Goal: Check status: Check status

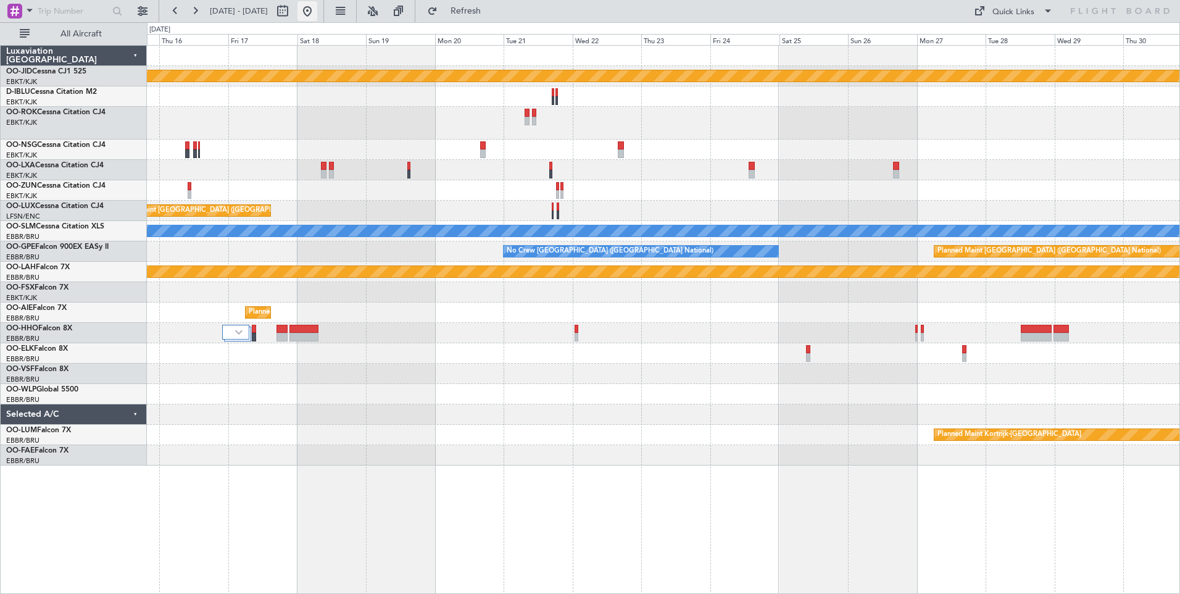
click at [317, 16] on button at bounding box center [307, 11] width 20 height 20
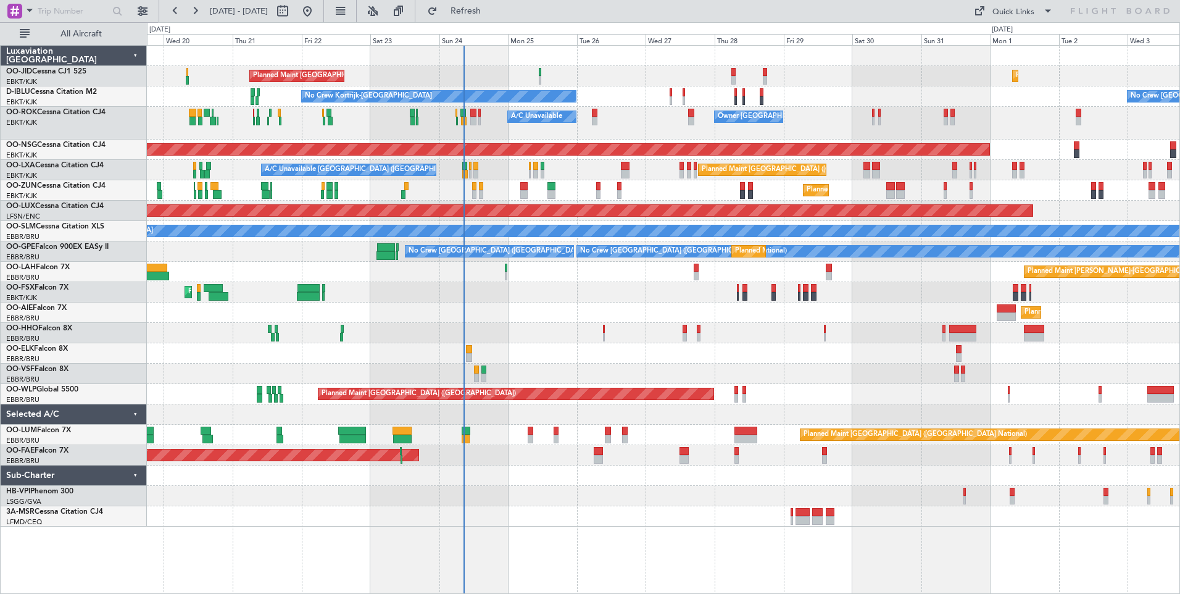
click at [506, 271] on div "Planned Maint [GEOGRAPHIC_DATA] ([GEOGRAPHIC_DATA]) Planned Maint [GEOGRAPHIC_D…" at bounding box center [663, 286] width 1033 height 481
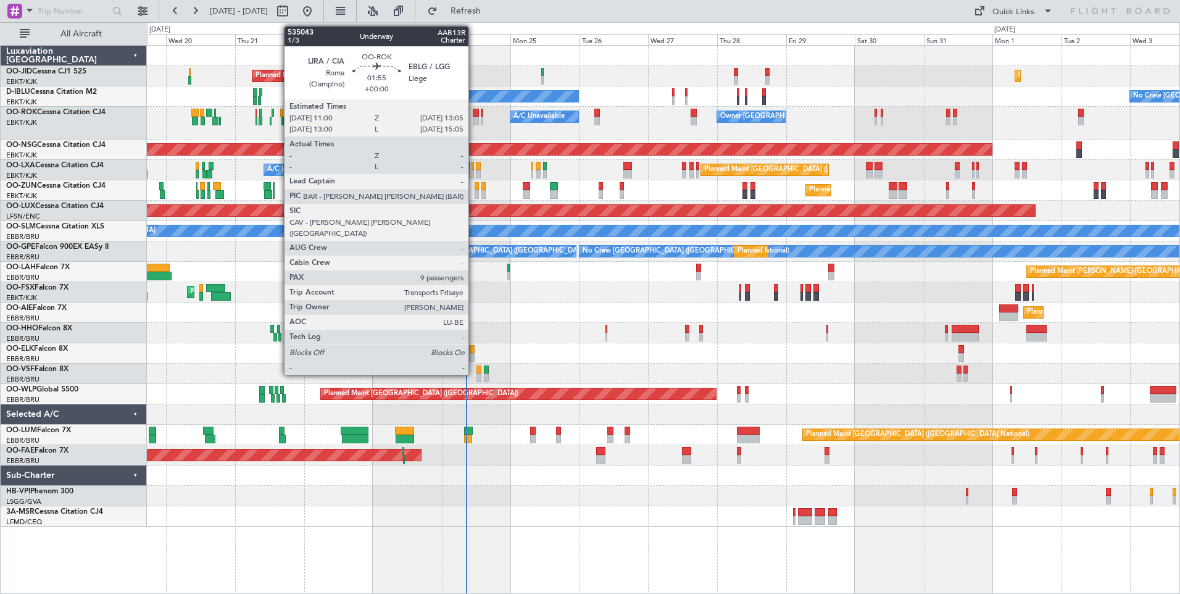
click at [474, 119] on div at bounding box center [476, 121] width 6 height 9
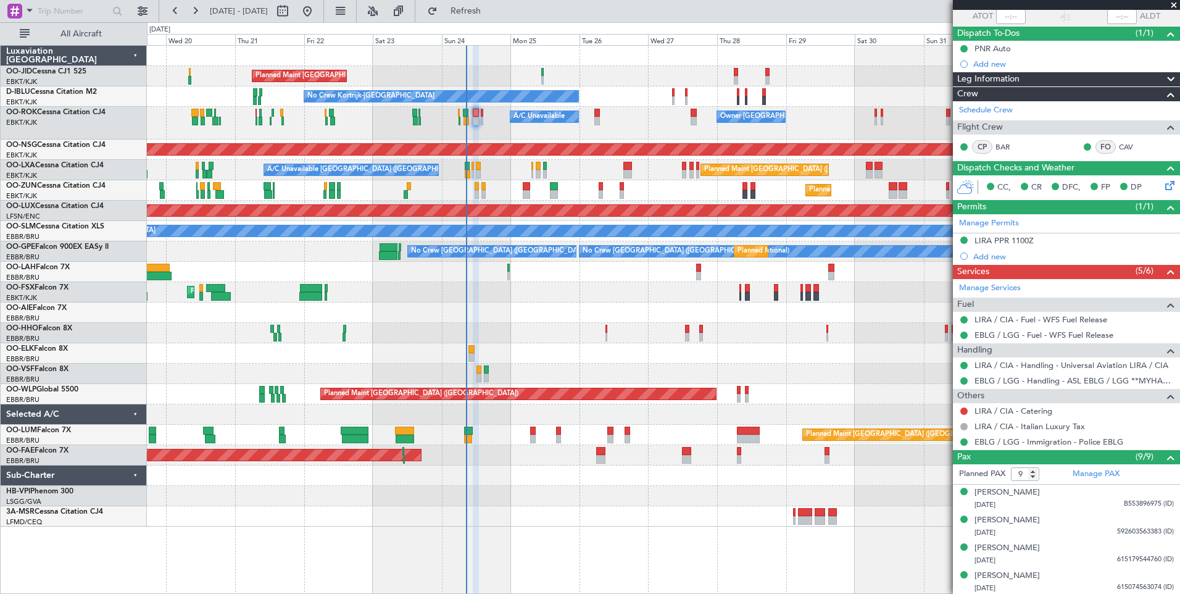
scroll to position [94, 0]
click at [1021, 407] on link "LIRA / CIA - Catering" at bounding box center [1014, 411] width 78 height 10
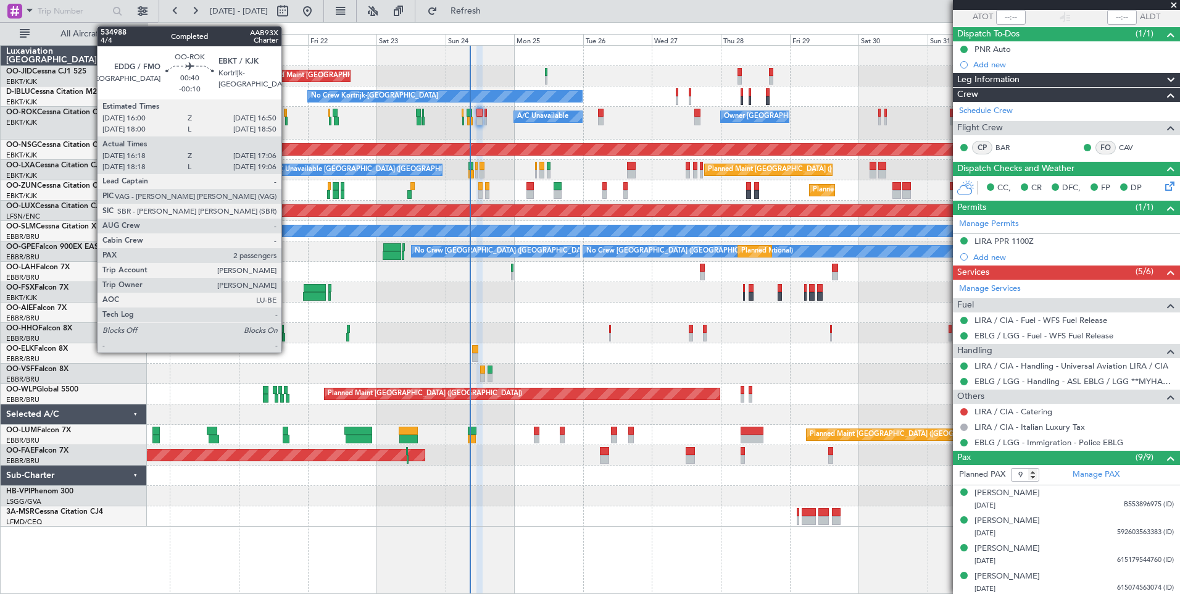
click at [287, 122] on div at bounding box center [286, 121] width 2 height 9
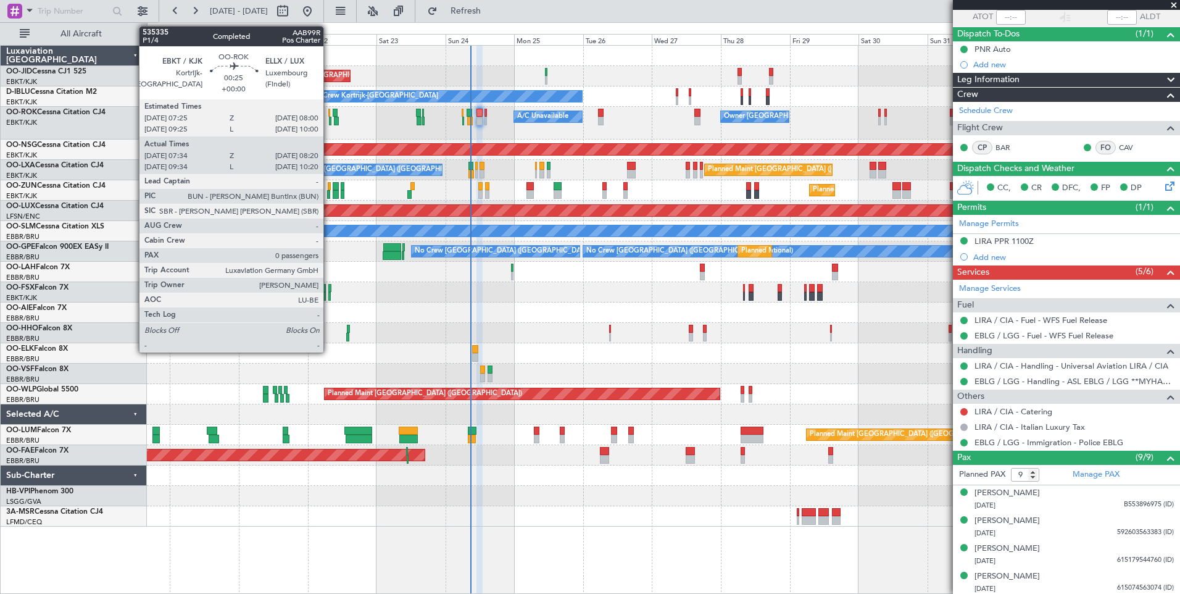
click at [329, 122] on div at bounding box center [330, 121] width 2 height 9
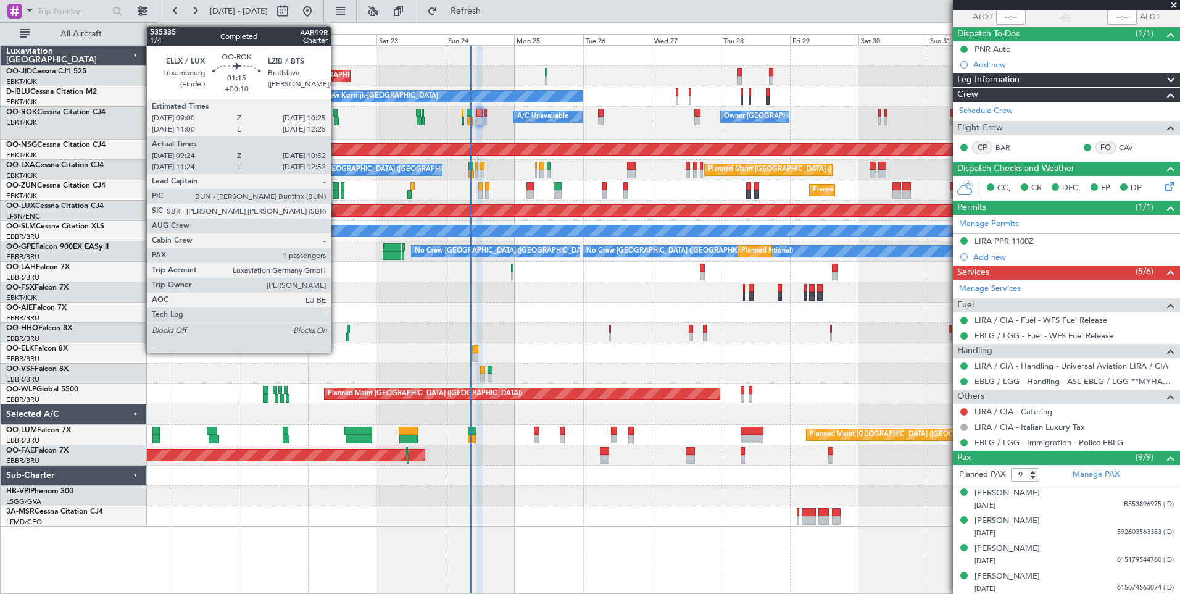
click at [336, 123] on div at bounding box center [336, 121] width 4 height 9
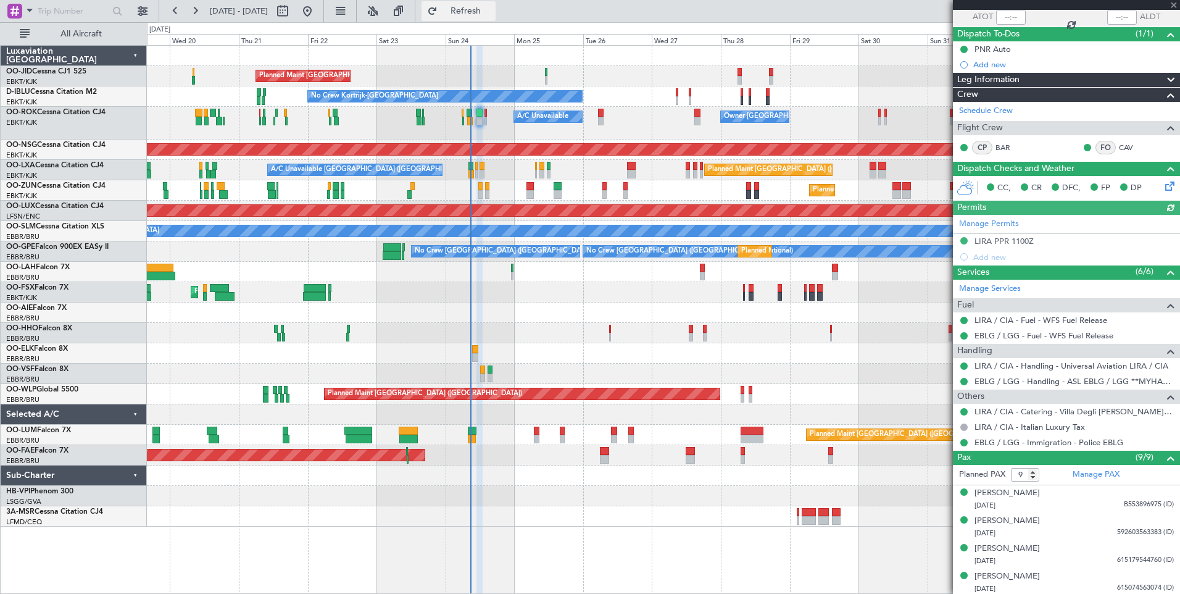
click at [496, 17] on button "Refresh" at bounding box center [459, 11] width 74 height 20
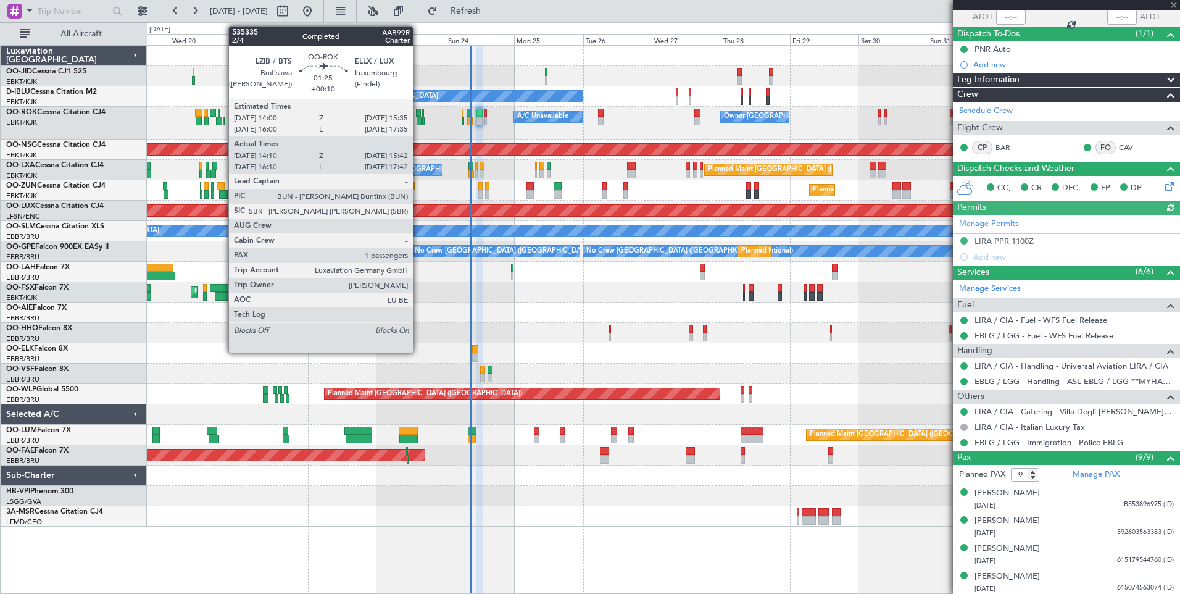
click at [418, 123] on div at bounding box center [419, 121] width 5 height 9
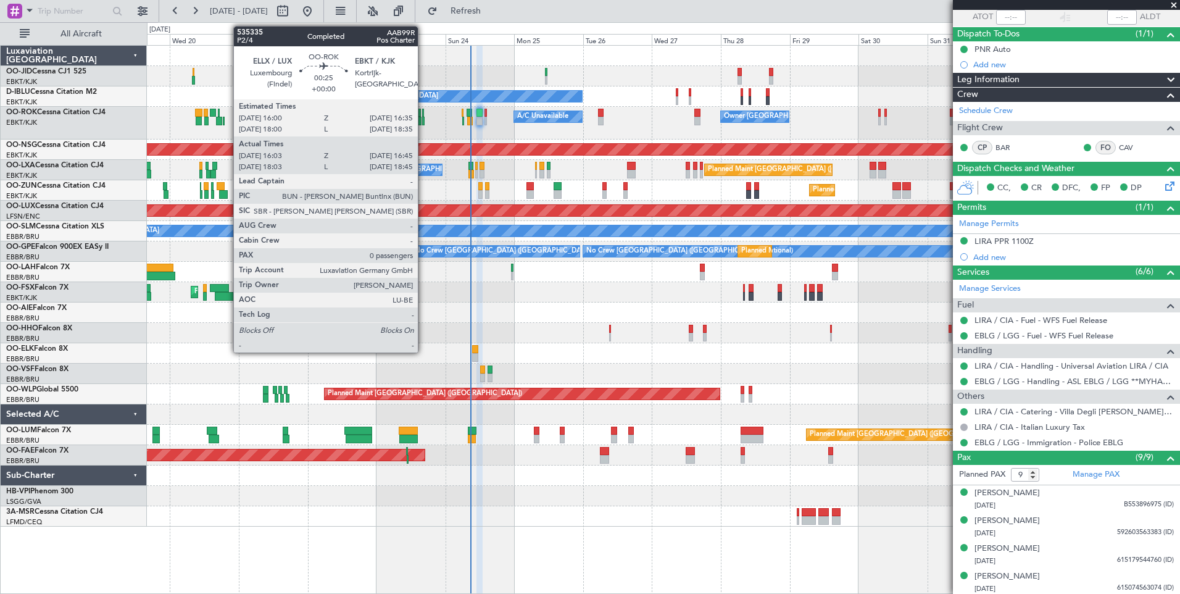
click at [423, 123] on div at bounding box center [423, 121] width 2 height 9
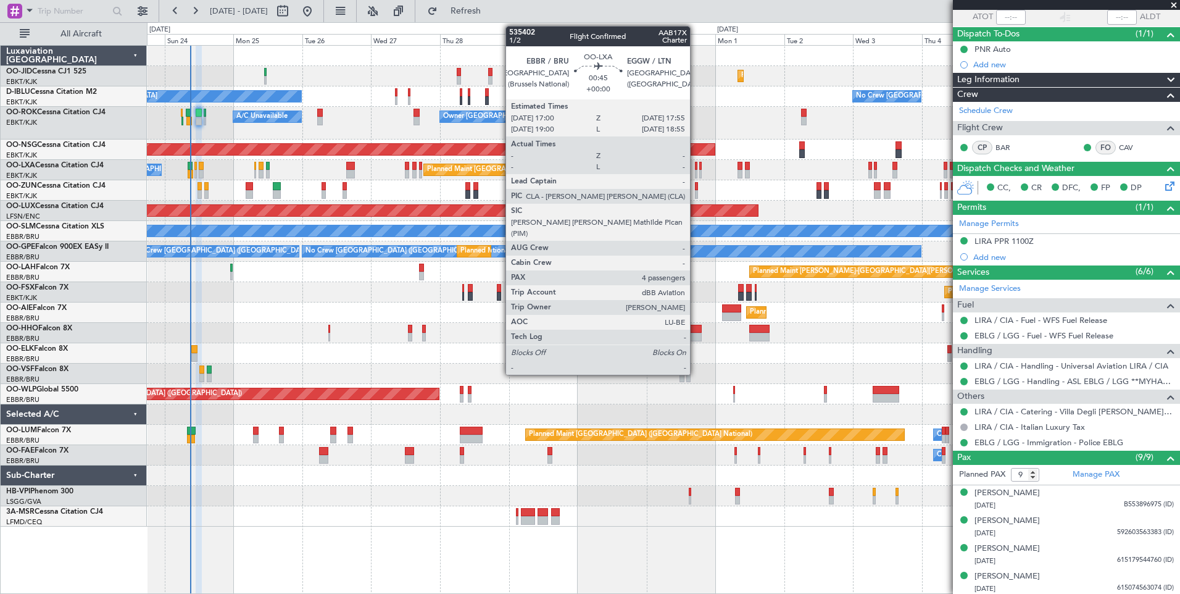
click at [696, 173] on div at bounding box center [696, 174] width 3 height 9
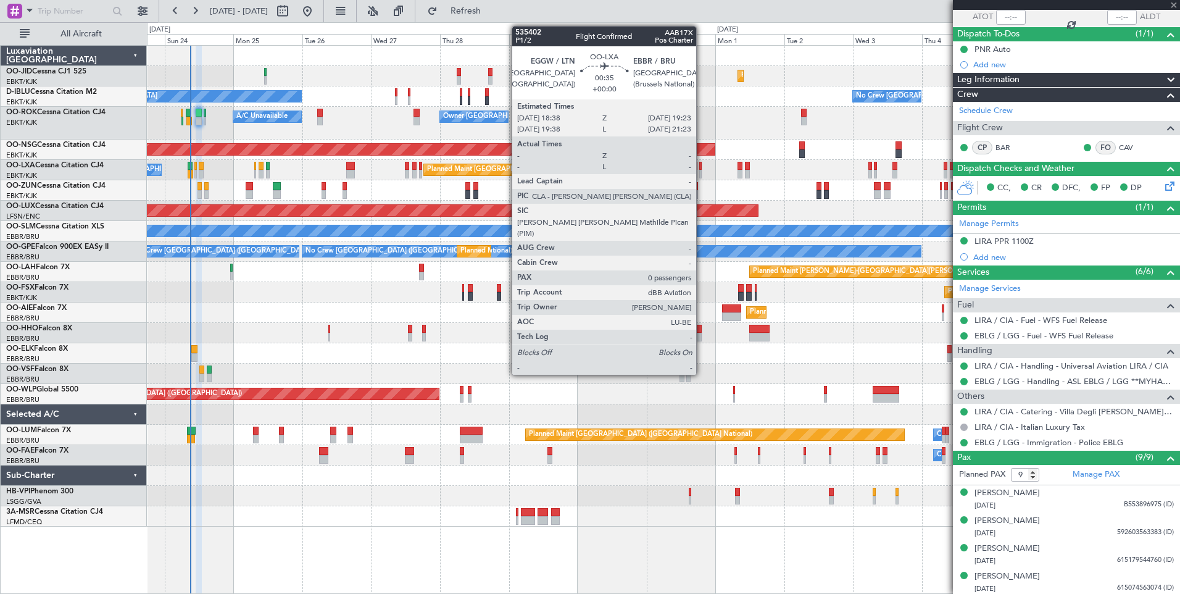
type input "4"
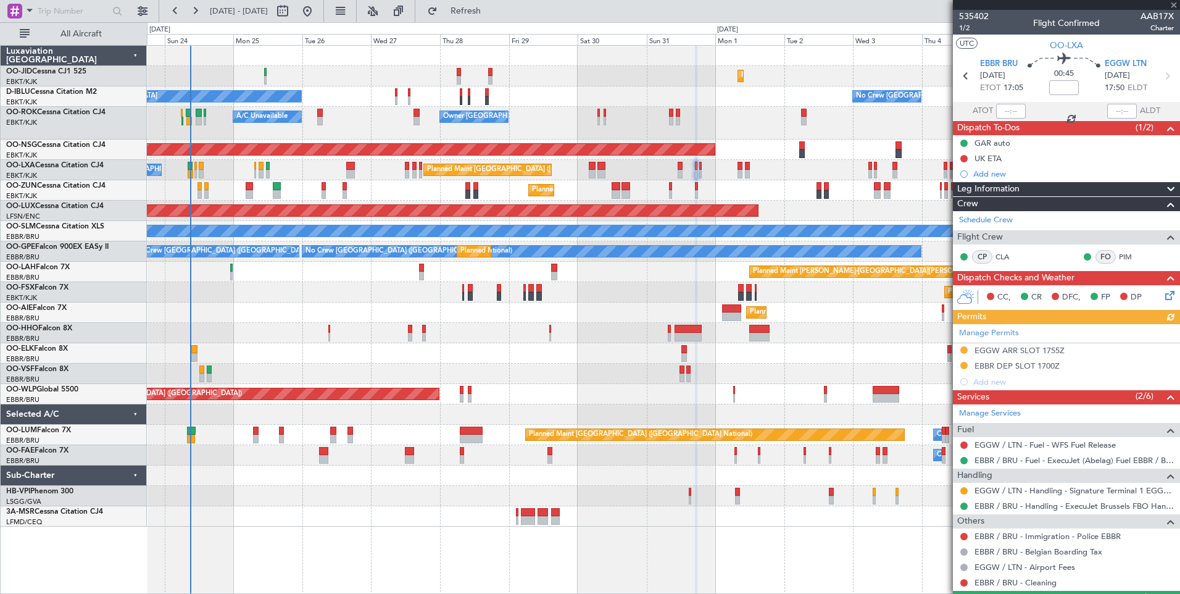
scroll to position [142, 0]
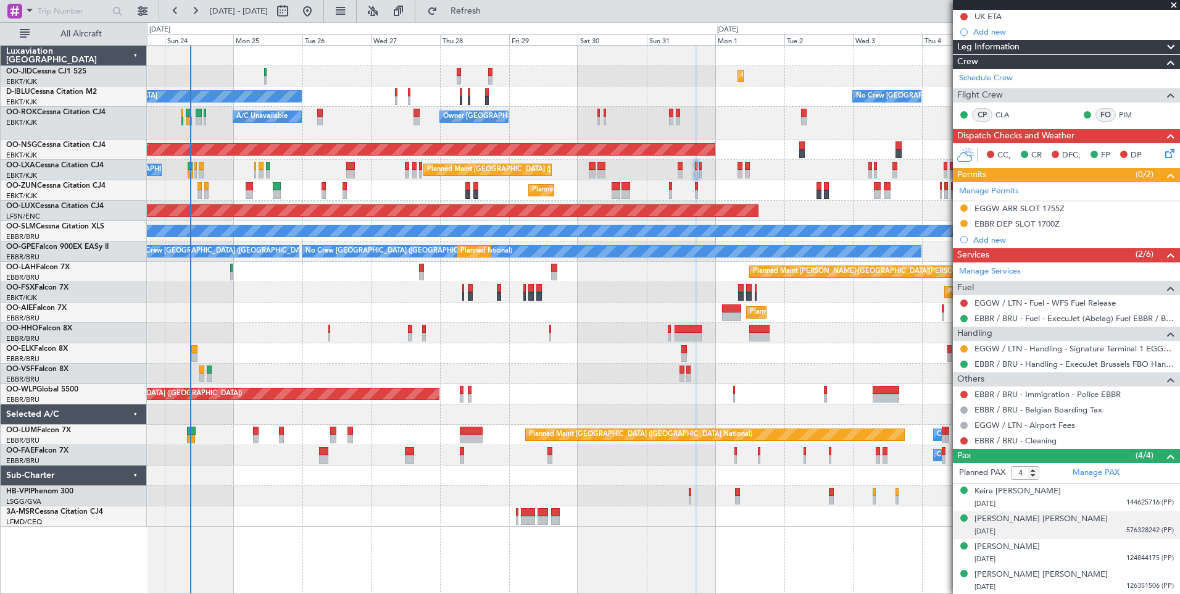
click at [1107, 519] on div "[PERSON_NAME] [PERSON_NAME] [DATE] 576328242 (PP)" at bounding box center [1074, 525] width 199 height 24
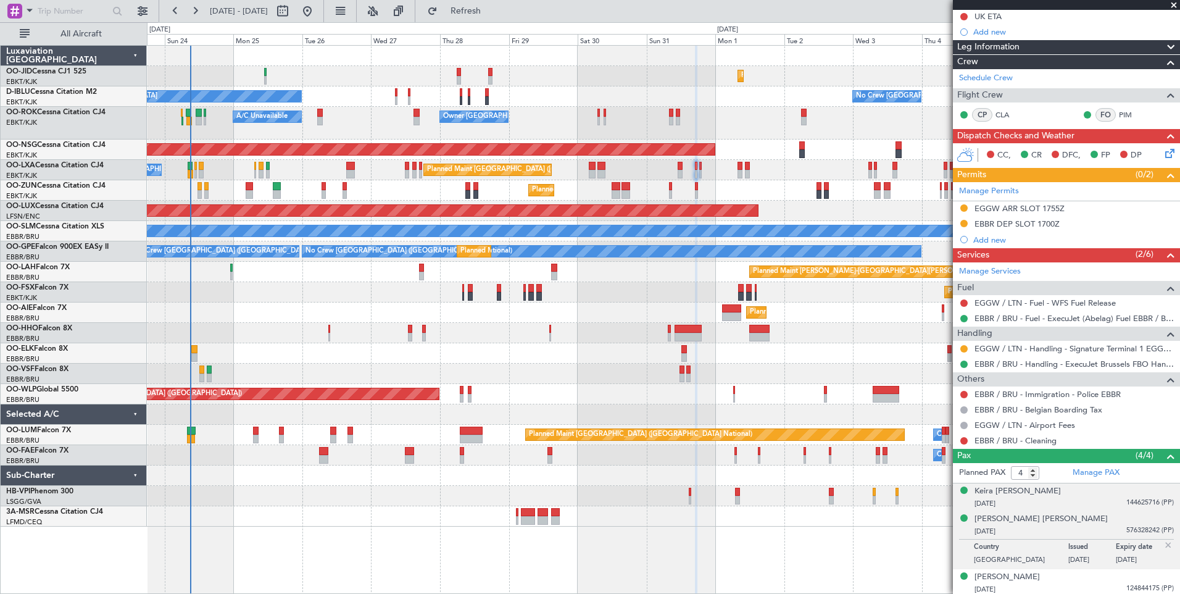
click at [1099, 498] on div "[DATE] 144625716 (PP)" at bounding box center [1074, 503] width 199 height 12
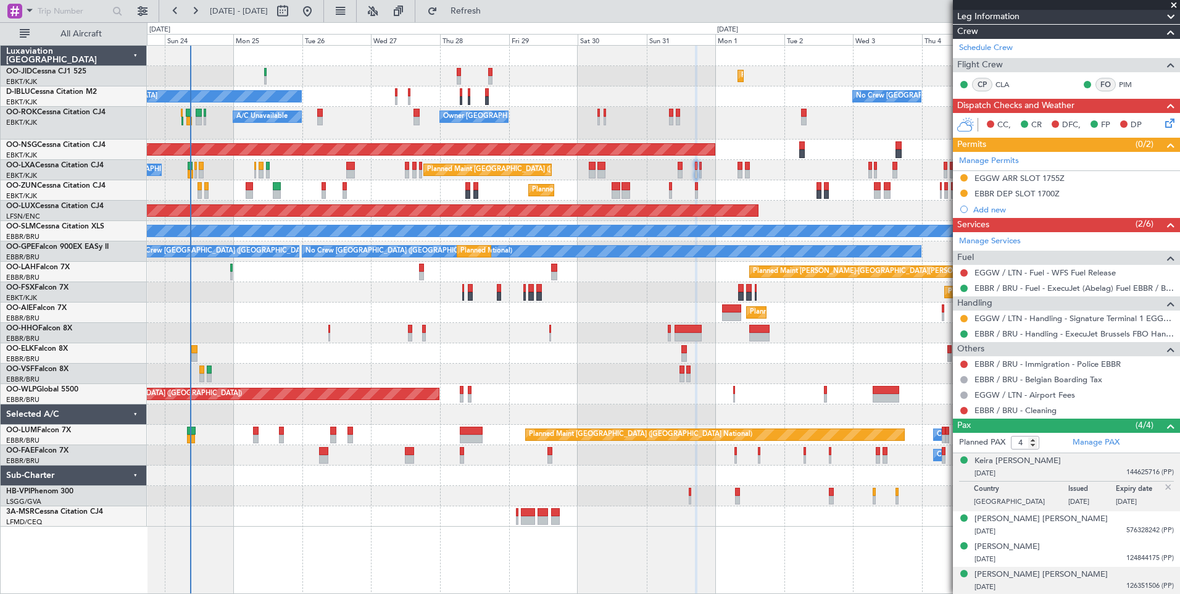
click at [1072, 588] on div "[DATE] 126351506 (PP)" at bounding box center [1074, 587] width 199 height 12
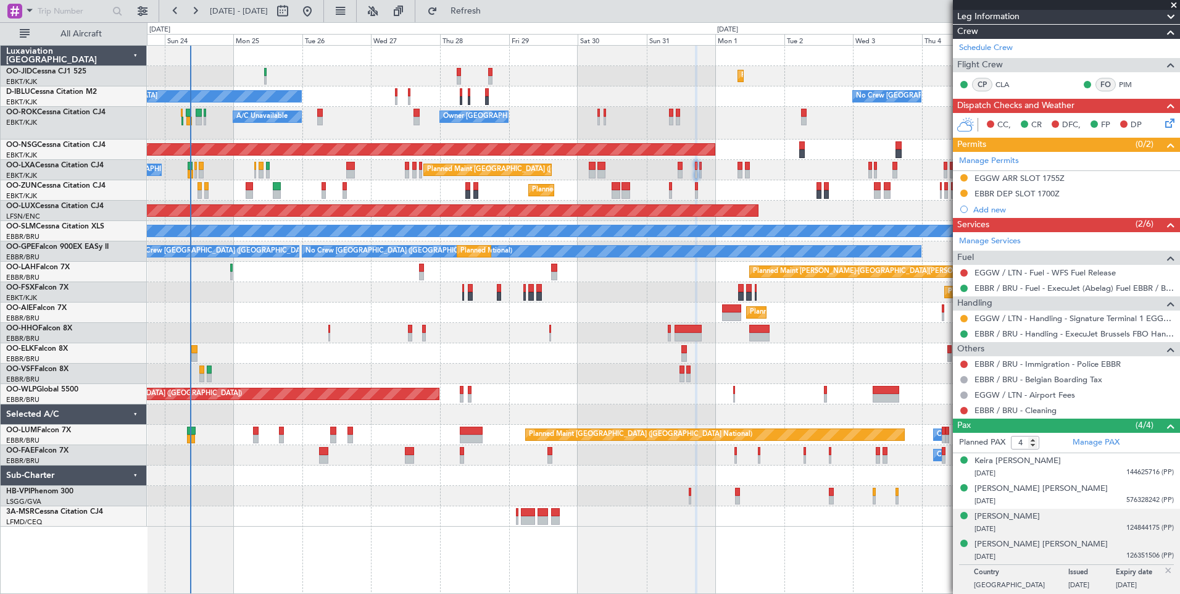
click at [1080, 523] on div "[DATE] 124844175 (PP)" at bounding box center [1074, 529] width 199 height 12
